Goal: Task Accomplishment & Management: Manage account settings

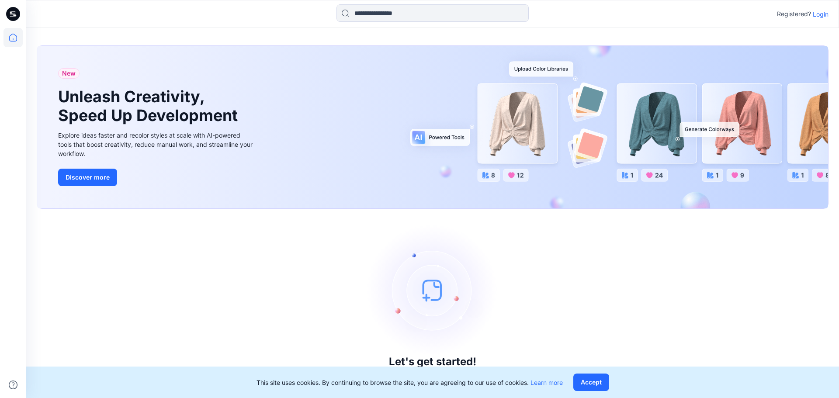
click at [817, 11] on p "Login" at bounding box center [821, 14] width 16 height 9
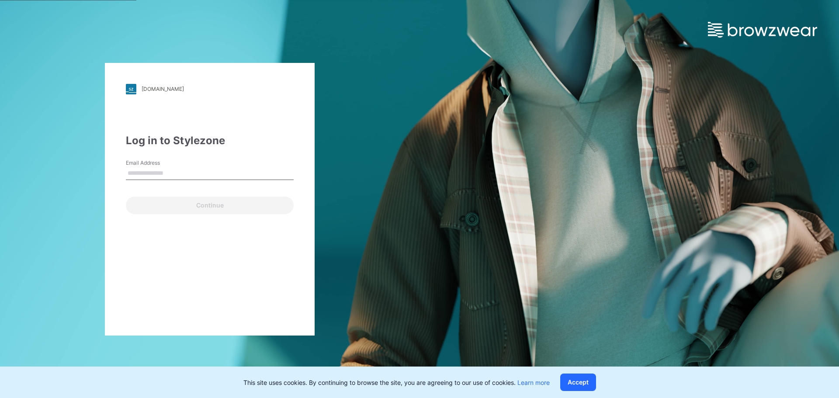
click at [155, 174] on input "Email Address" at bounding box center [210, 173] width 168 height 13
click at [153, 173] on input "Email Address" at bounding box center [210, 173] width 168 height 13
click at [143, 173] on input "Email Address" at bounding box center [210, 173] width 168 height 13
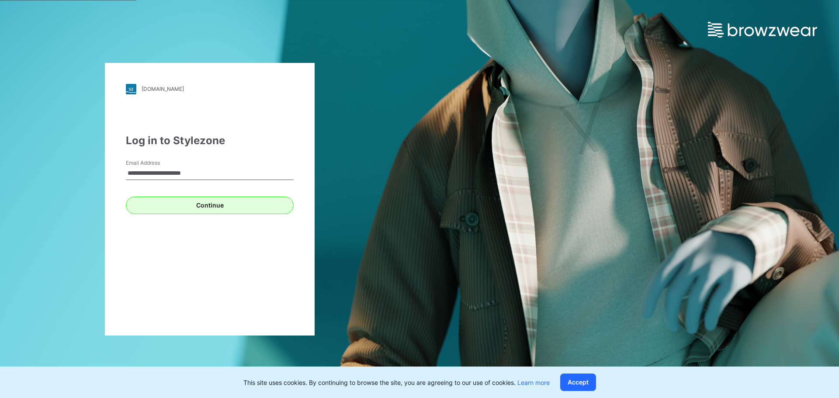
type input "**********"
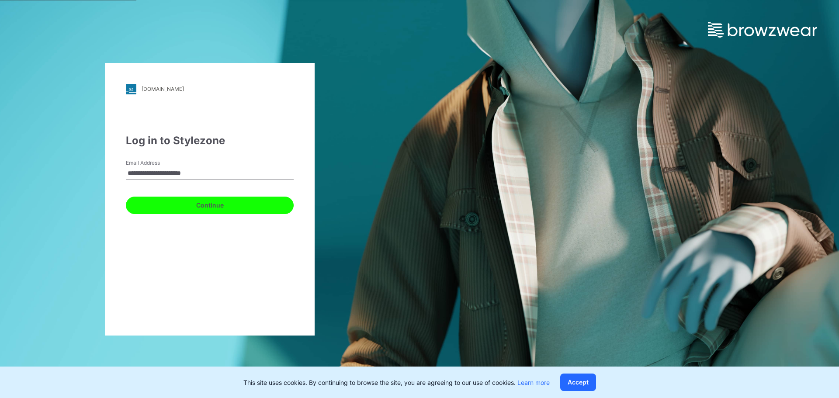
click at [213, 206] on button "Continue" at bounding box center [210, 205] width 168 height 17
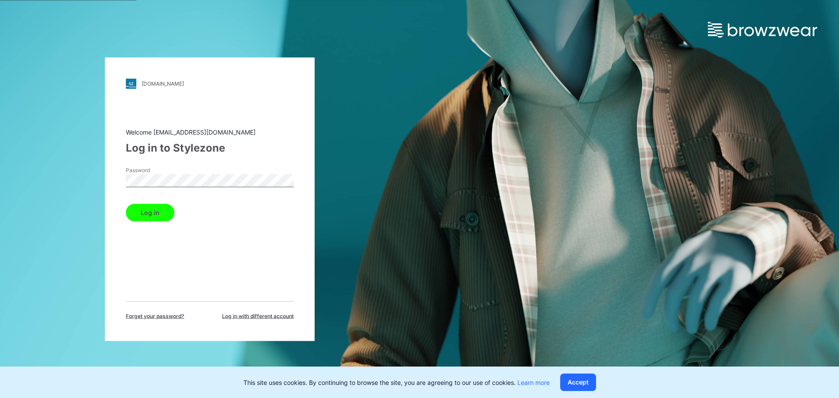
click at [154, 212] on button "Log in" at bounding box center [150, 212] width 48 height 17
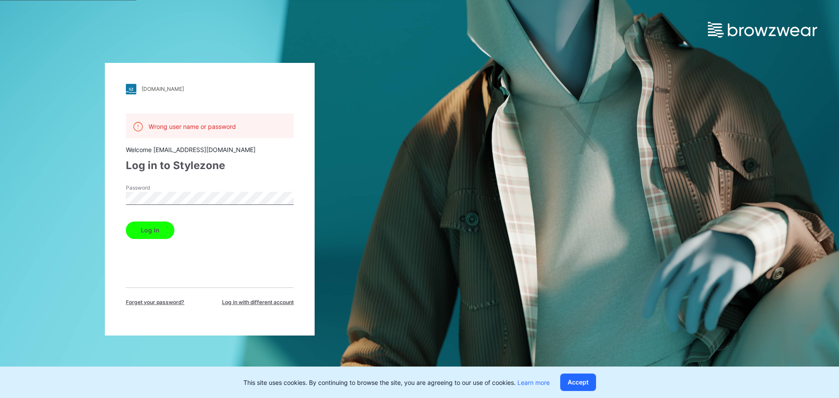
click at [27, 196] on div "[DOMAIN_NAME] Loading... Wrong user name or password Welcome [EMAIL_ADDRESS][DO…" at bounding box center [209, 199] width 419 height 398
click at [148, 230] on button "Log in" at bounding box center [150, 229] width 48 height 17
click at [9, 188] on div "[DOMAIN_NAME] Loading... Wrong user name or password Welcome [EMAIL_ADDRESS][DO…" at bounding box center [209, 199] width 419 height 398
click at [126, 221] on button "Log in" at bounding box center [150, 229] width 48 height 17
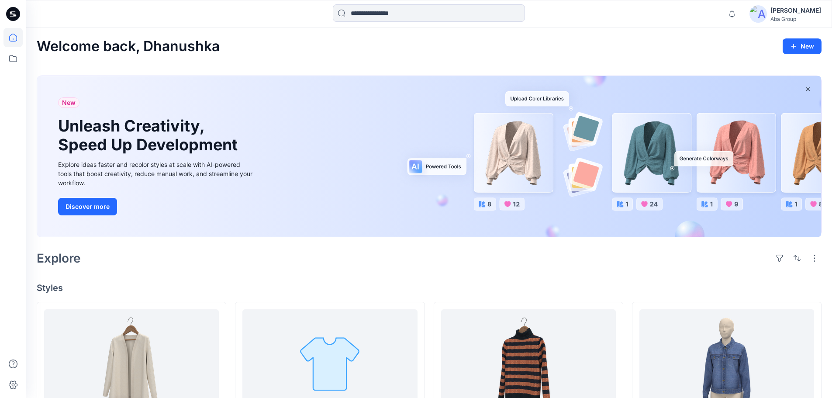
click at [11, 12] on icon at bounding box center [11, 12] width 2 height 0
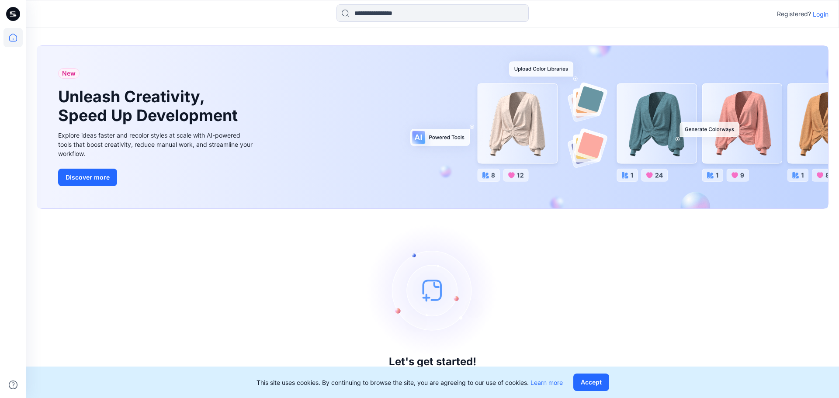
click at [819, 17] on p "Login" at bounding box center [821, 14] width 16 height 9
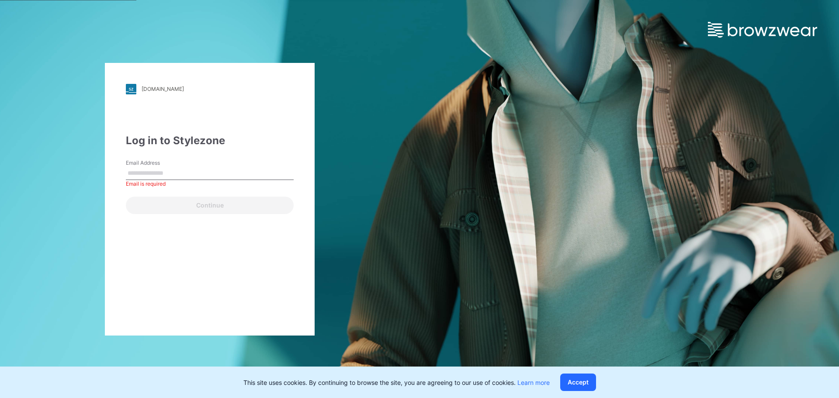
type input "**********"
click at [215, 215] on div "**********" at bounding box center [210, 199] width 210 height 273
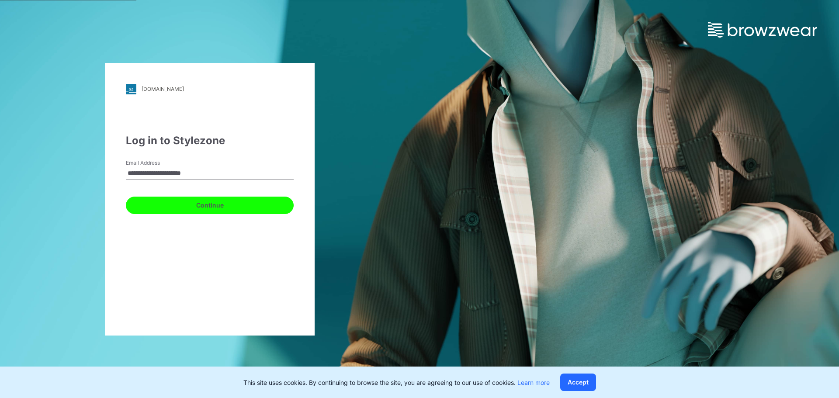
click at [217, 206] on button "Continue" at bounding box center [210, 205] width 168 height 17
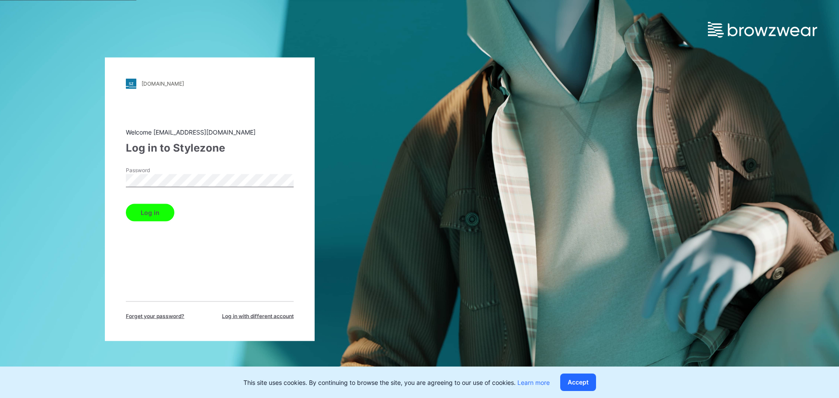
click at [147, 212] on button "Log in" at bounding box center [150, 212] width 48 height 17
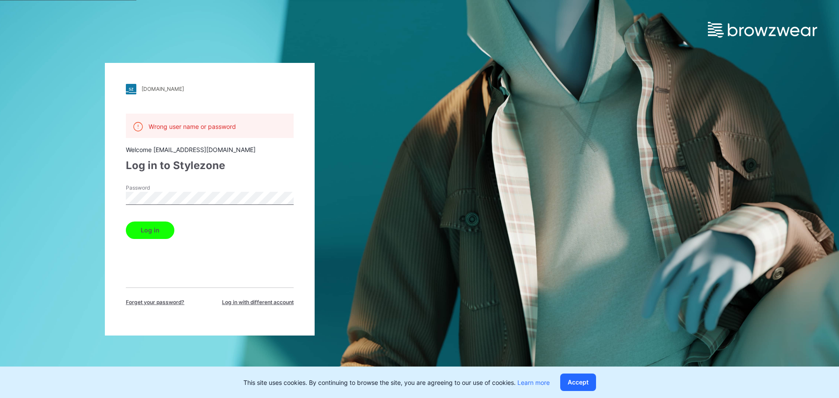
click at [42, 192] on div "walmart.stylezone.com Loading... Wrong user name or password Welcome dhanushka@…" at bounding box center [209, 199] width 419 height 398
click at [147, 237] on button "Log in" at bounding box center [150, 229] width 48 height 17
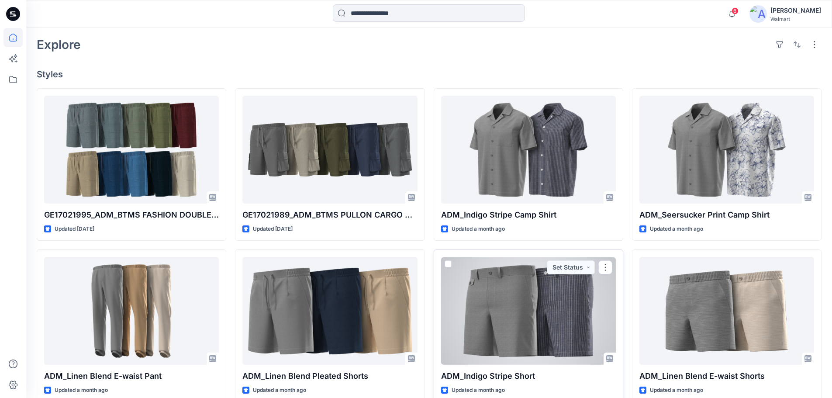
scroll to position [218, 0]
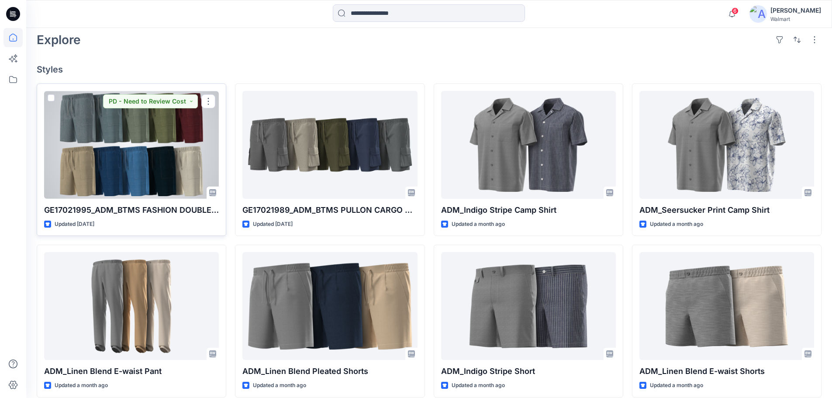
click at [153, 157] on div at bounding box center [131, 145] width 175 height 108
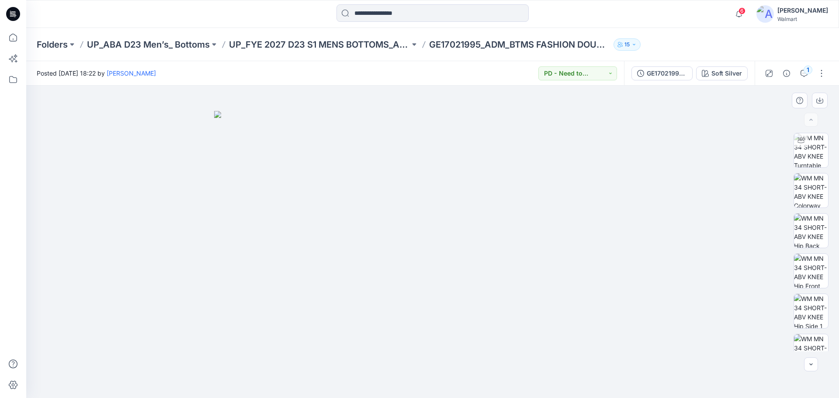
drag, startPoint x: 452, startPoint y: 201, endPoint x: 354, endPoint y: 234, distance: 103.3
click at [354, 233] on img at bounding box center [432, 254] width 437 height 287
click at [811, 332] on img at bounding box center [810, 334] width 33 height 18
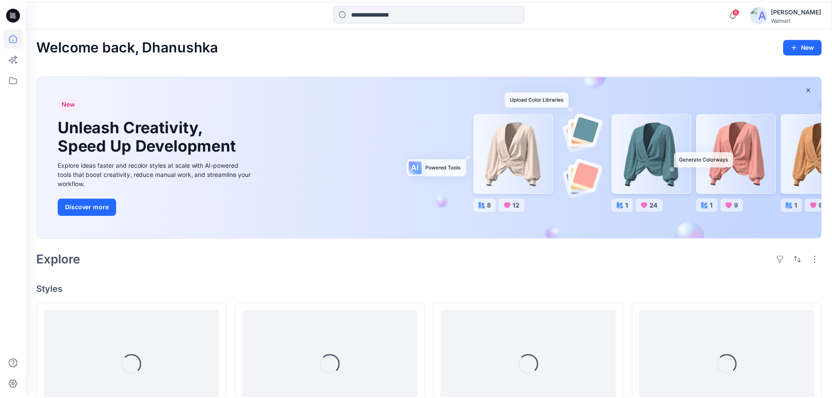
scroll to position [218, 0]
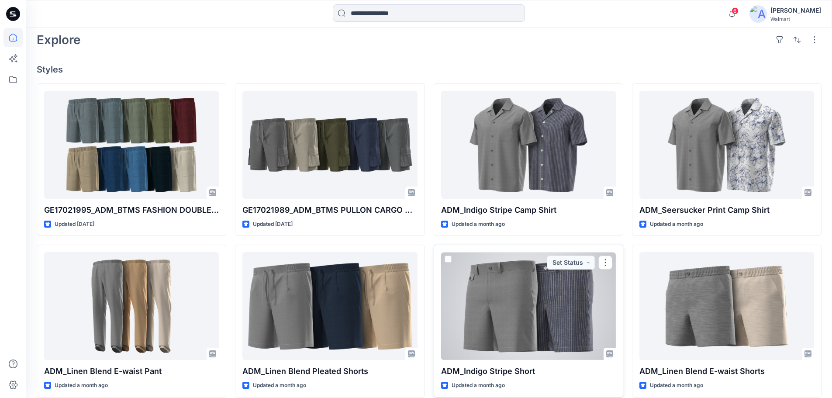
click at [536, 310] on div at bounding box center [528, 306] width 175 height 108
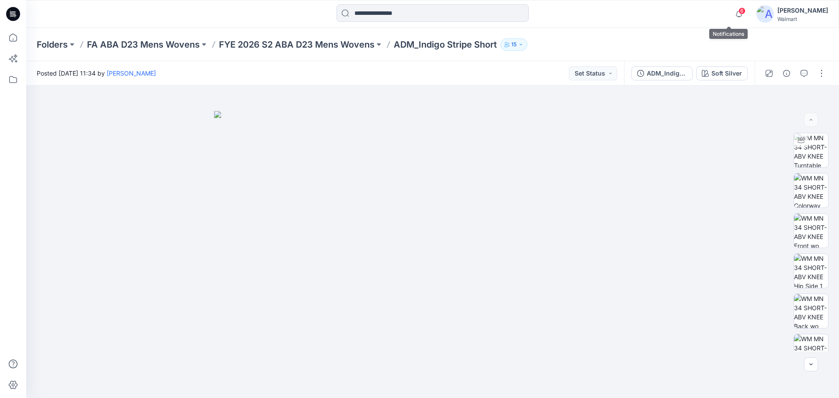
click at [738, 13] on span "6" at bounding box center [741, 10] width 7 height 7
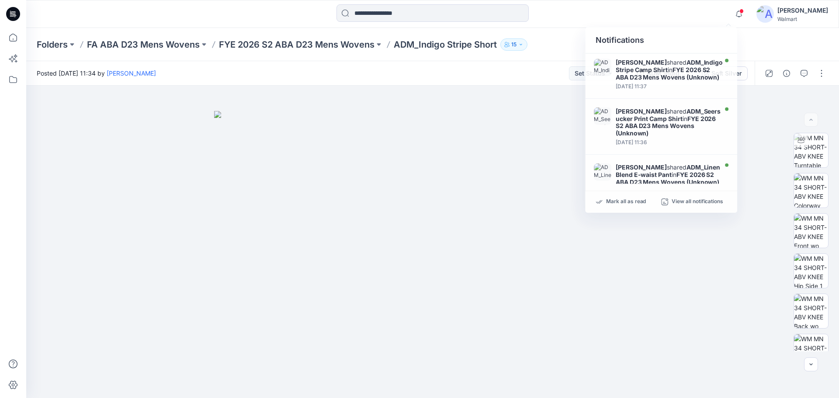
click at [779, 42] on div "Folders FA ABA D23 Mens Wovens FYE 2026 S2 ABA D23 Mens Wovens ADM_Indigo Strip…" at bounding box center [432, 44] width 813 height 33
